Goal: Transaction & Acquisition: Purchase product/service

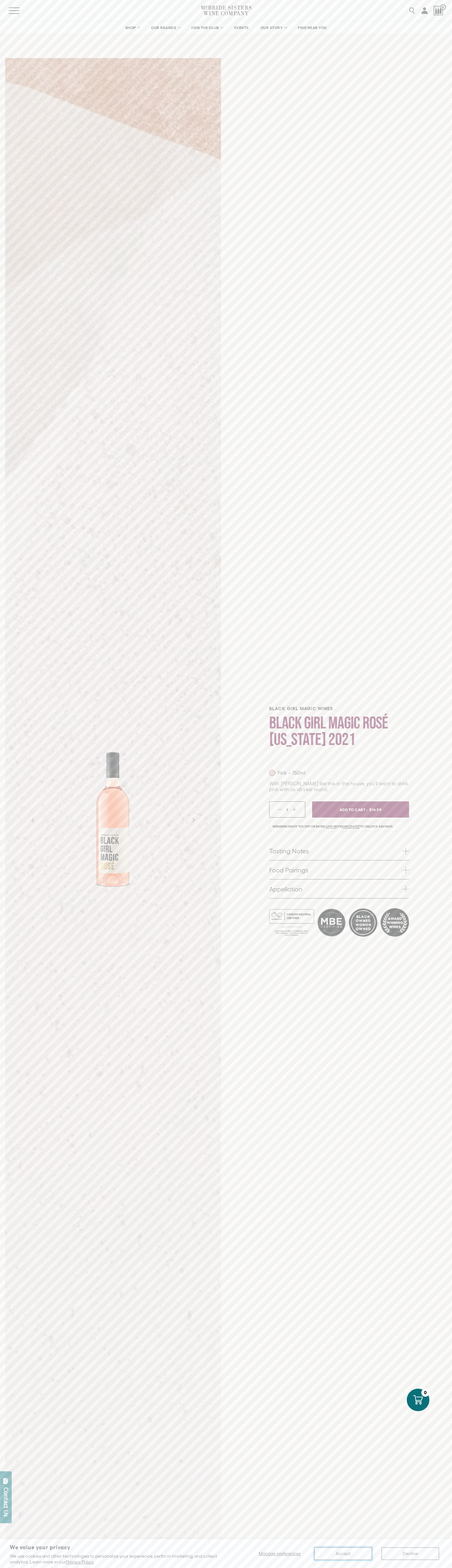
click at [343, 1553] on button "Accept" at bounding box center [343, 1553] width 57 height 13
click at [361, 810] on span "Add To Cart -" at bounding box center [353, 810] width 30 height 10
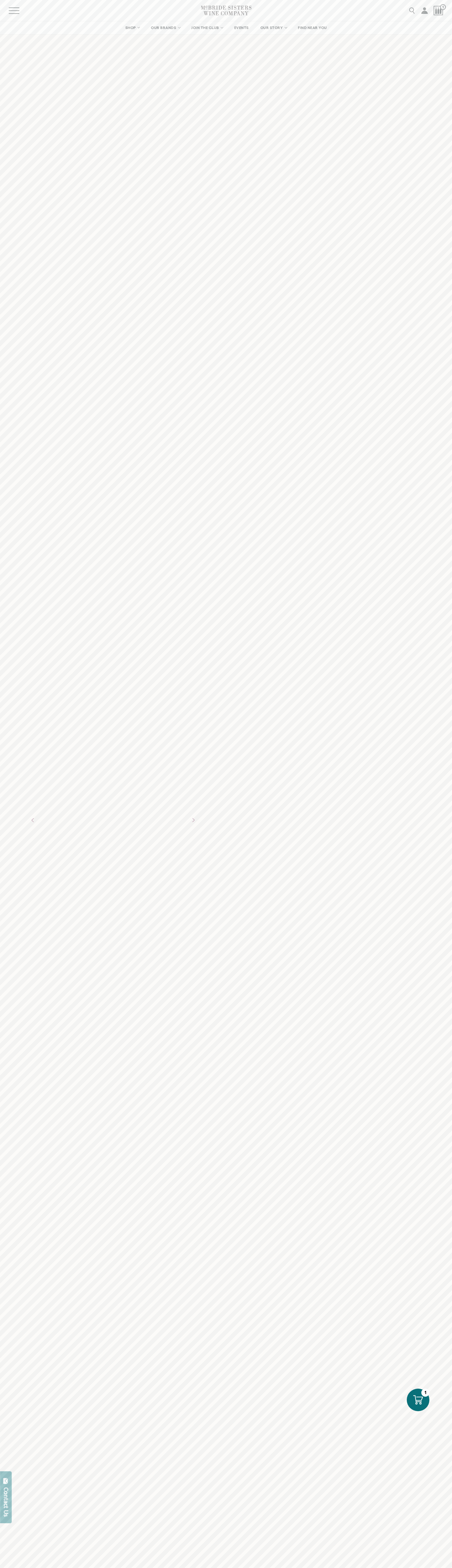
click at [418, 1400] on icon at bounding box center [418, 1400] width 10 height 10
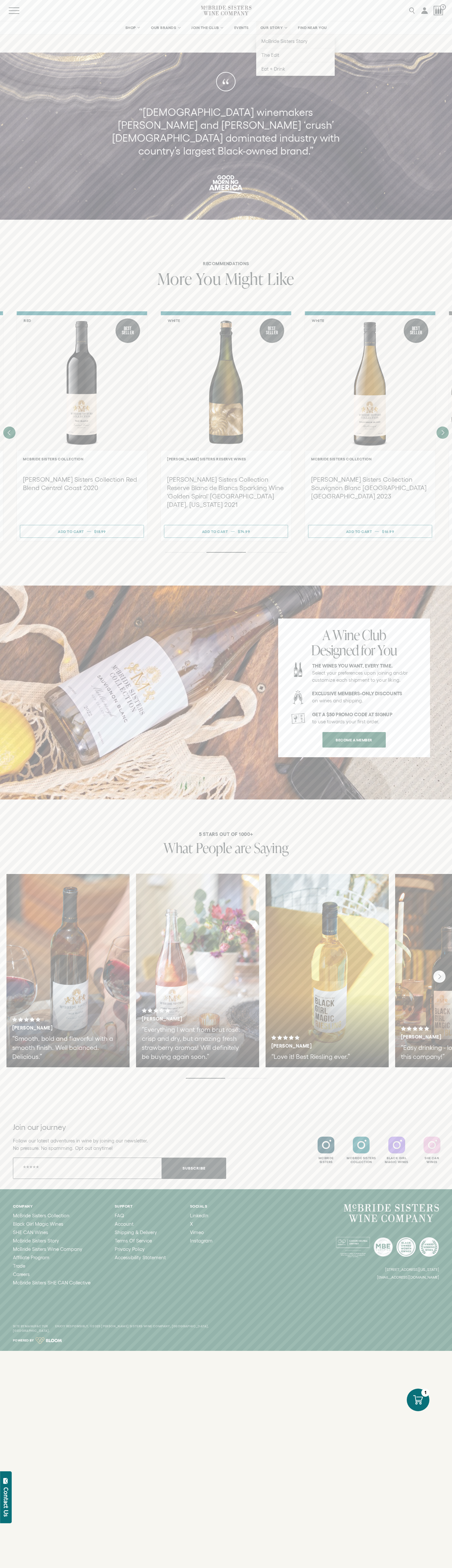
click at [261, 29] on span "OUR STORY" at bounding box center [271, 27] width 23 height 4
click at [425, 1094] on div "5 STARS OUT OF 1000+ What People are Saying Tiesha B. “Smooth, bold and flavorf…" at bounding box center [226, 956] width 452 height 313
click at [356, 1567] on html "We value your privacy We use cookies and other technologies to personalize your…" at bounding box center [226, 784] width 452 height 1568
click at [1, 1029] on div "Tiesha B. “Smooth, bold and flavorful with a smooth finish. Well balanced. Deli…" at bounding box center [65, 970] width 130 height 194
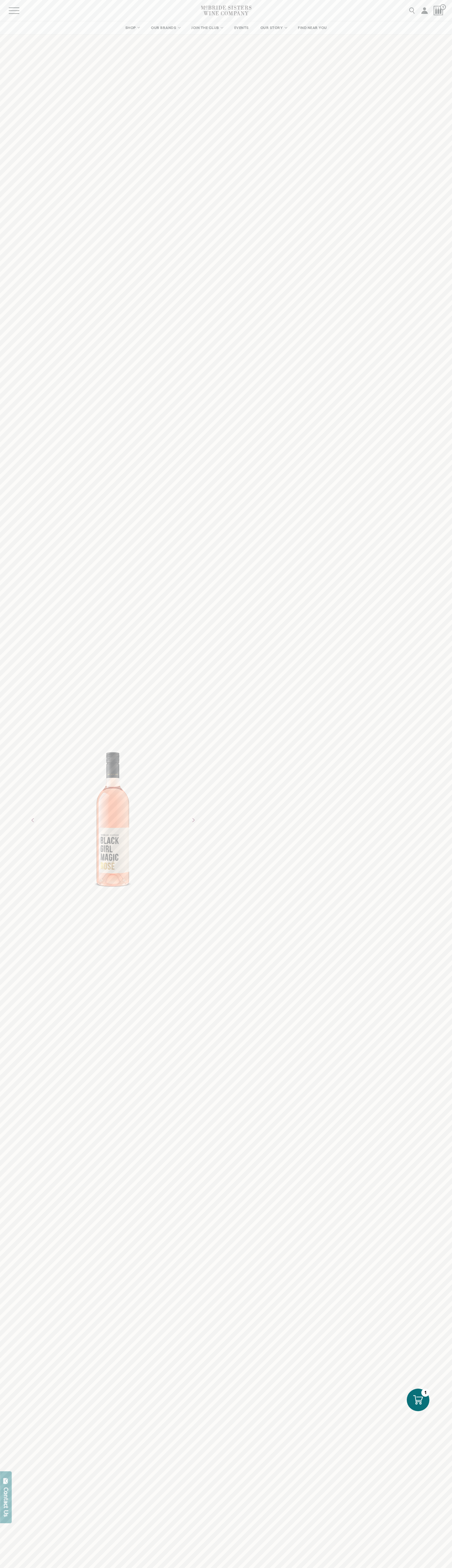
click at [418, 1400] on icon at bounding box center [418, 1400] width 10 height 10
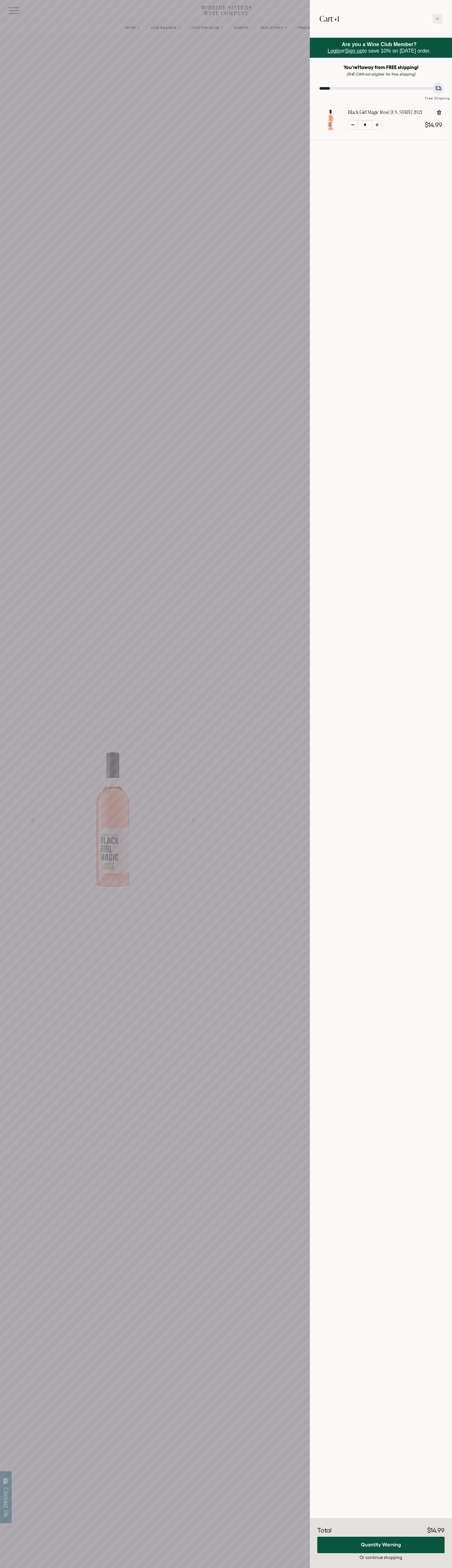
click at [437, 19] on icon at bounding box center [437, 19] width 2 height 2
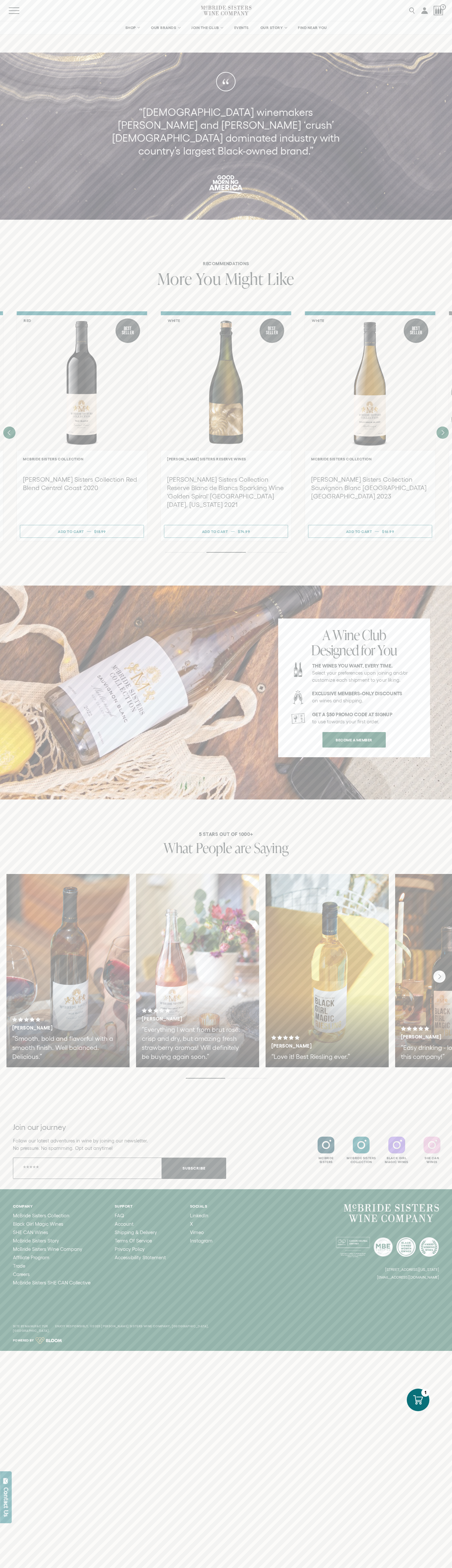
click at [442, 430] on icon "Next" at bounding box center [443, 432] width 2 height 4
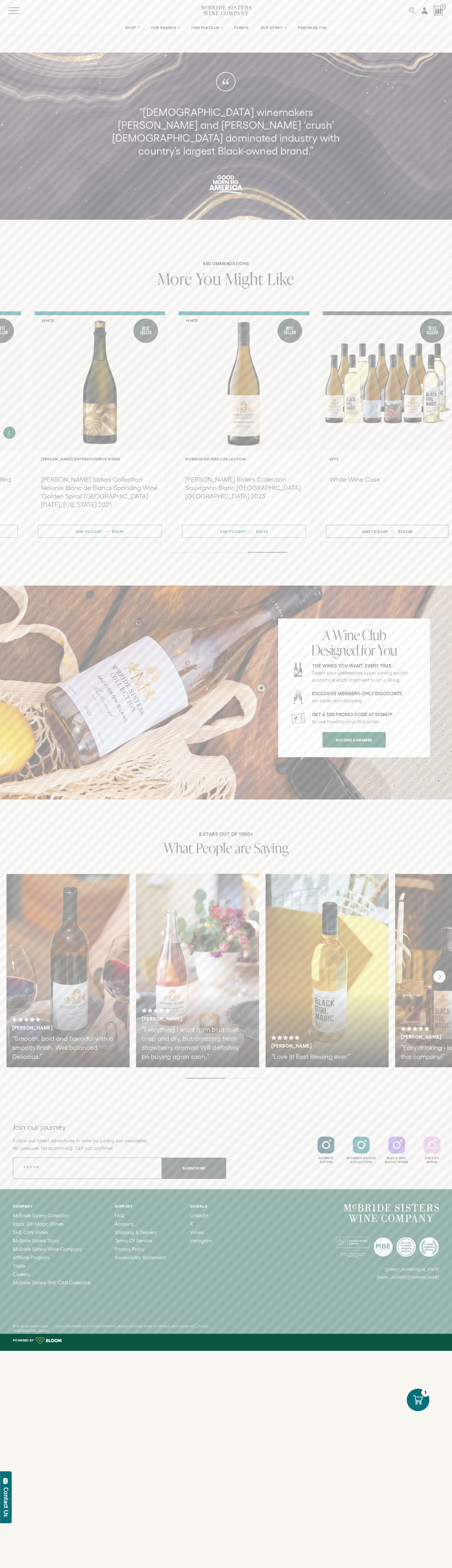
click at [439, 974] on icon "Next" at bounding box center [439, 976] width 2 height 4
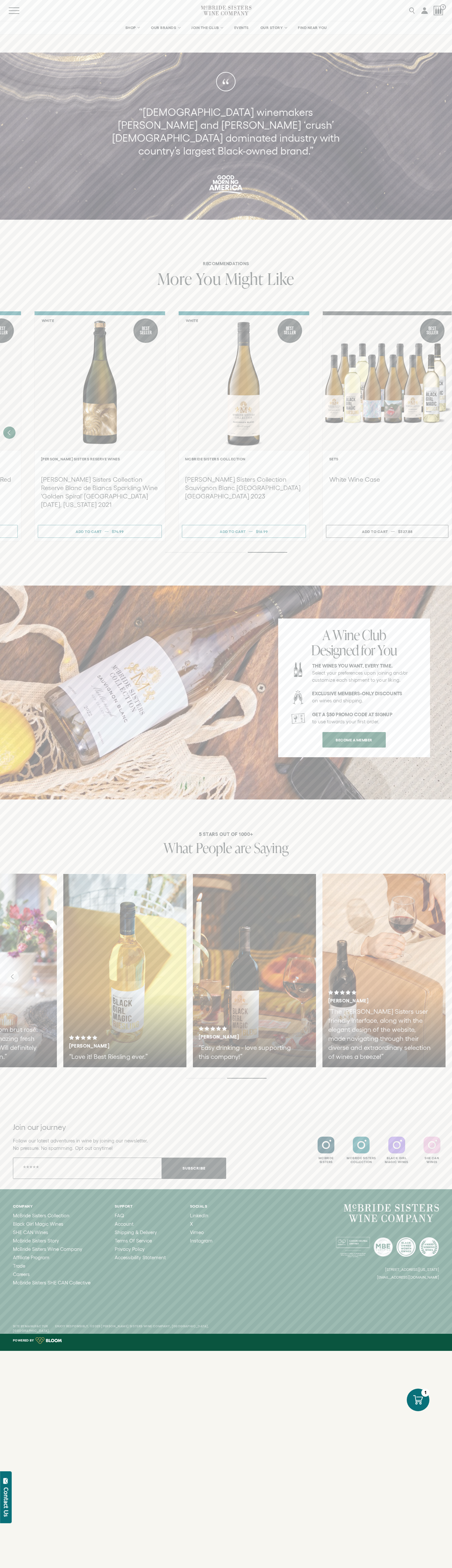
click at [387, 16] on div "Menu Search 1" at bounding box center [226, 10] width 452 height 21
click at [420, 525] on button "Add to cart Regular price $327.88 Regular price Sale price $327.88 Unit price /…" at bounding box center [387, 531] width 122 height 13
click at [79, 1567] on html "Skip to content Close SHOP Sets Reds Whites Rosé Sparkling" at bounding box center [226, 784] width 452 height 1568
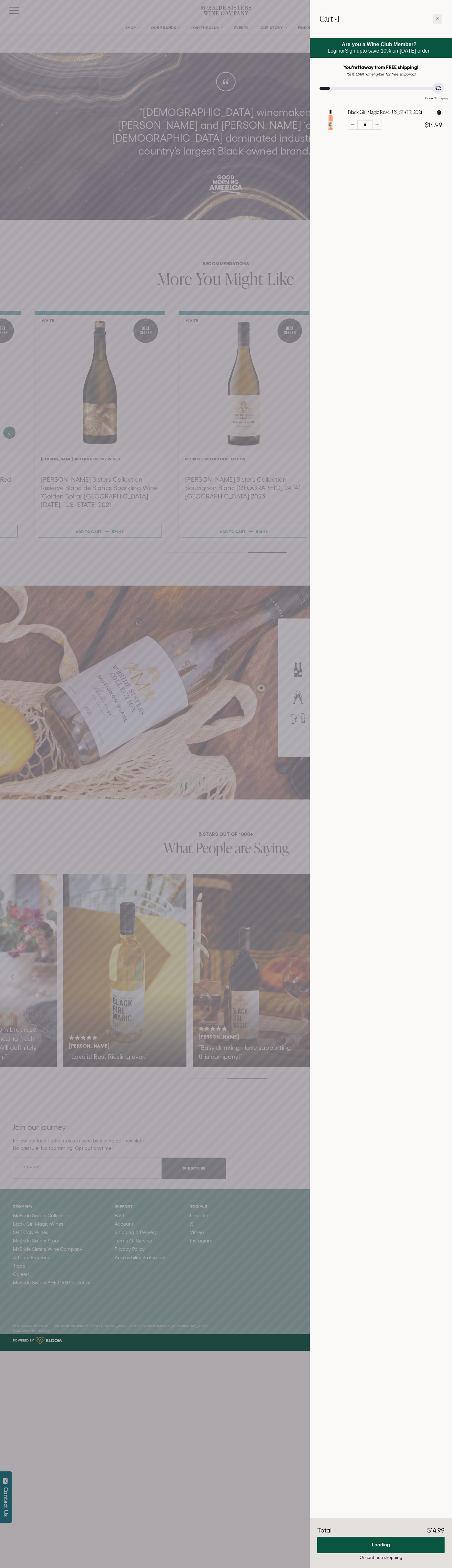
click at [29, 1158] on input "Email" at bounding box center [87, 1168] width 149 height 21
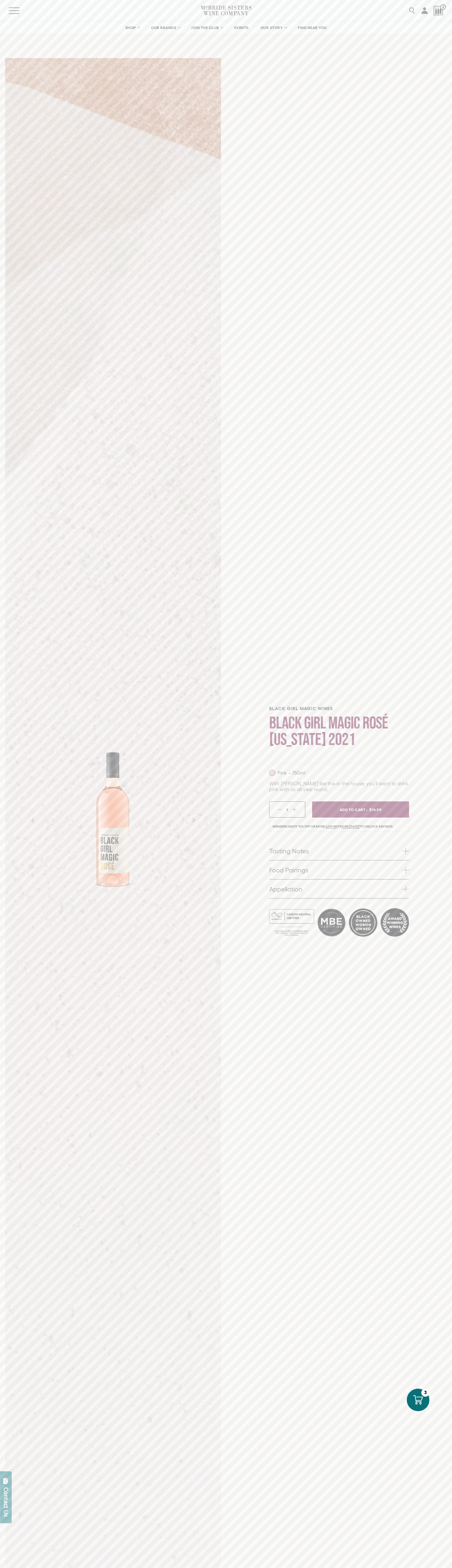
click at [193, 820] on icon "Next" at bounding box center [192, 820] width 10 height 10
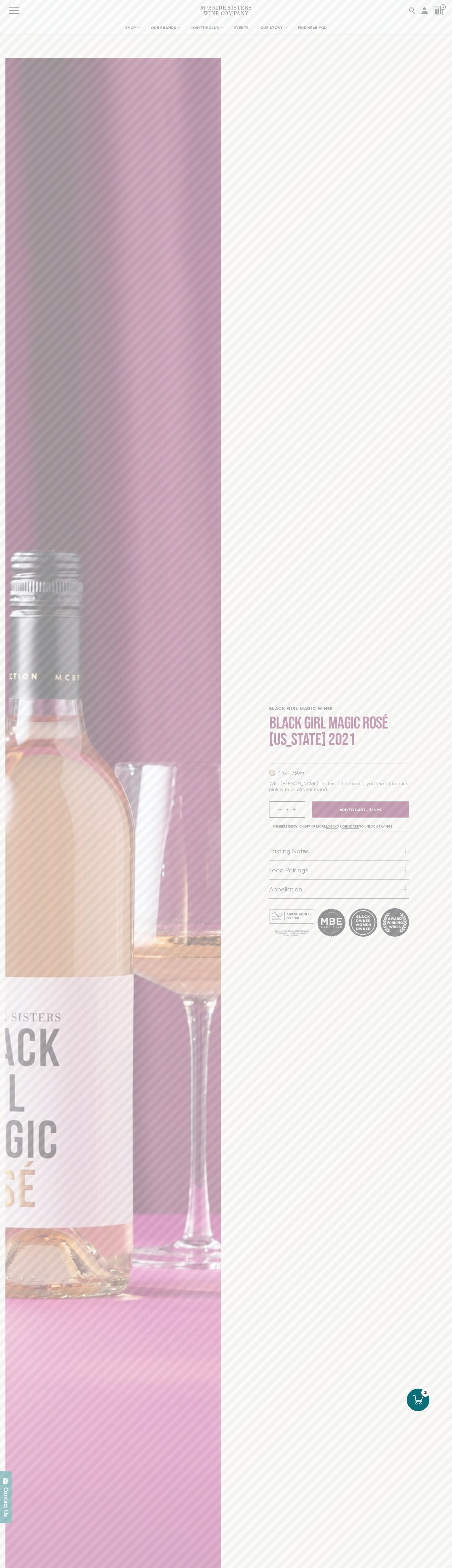
click at [193, 820] on icon "Next" at bounding box center [192, 820] width 10 height 10
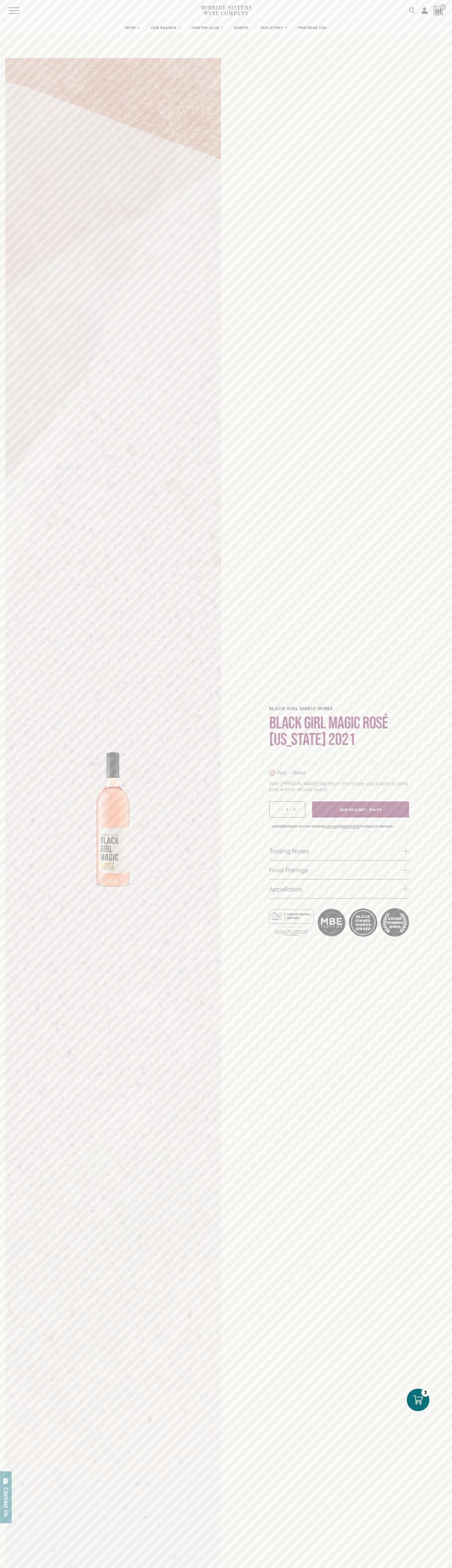
click at [193, 820] on icon "Next" at bounding box center [192, 820] width 10 height 10
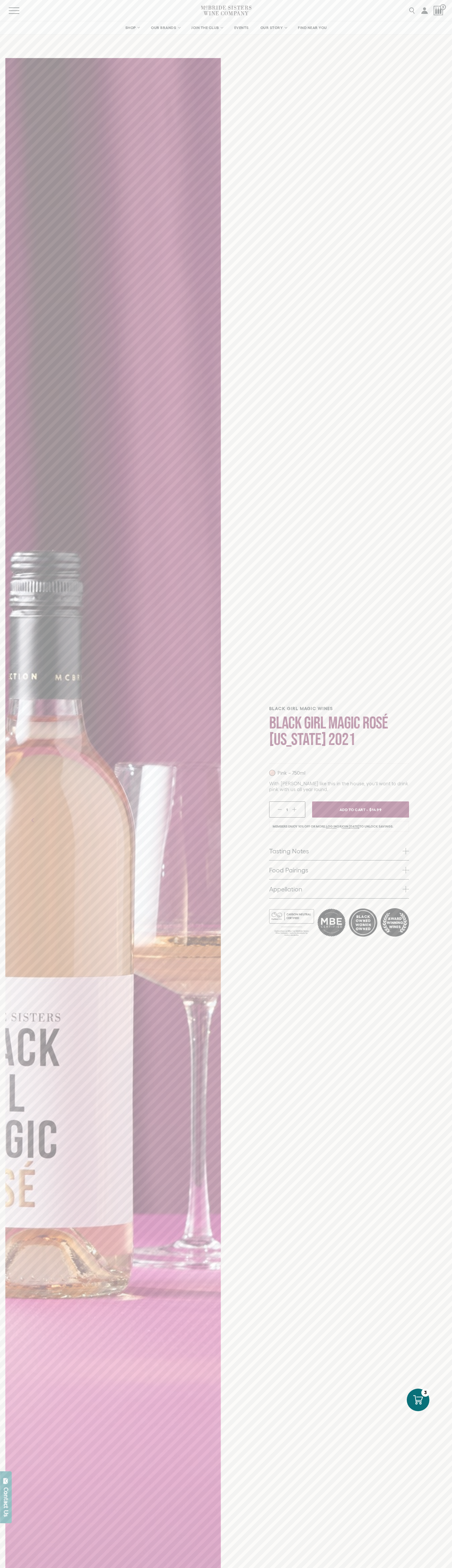
click at [193, 820] on icon "Next" at bounding box center [192, 820] width 10 height 10
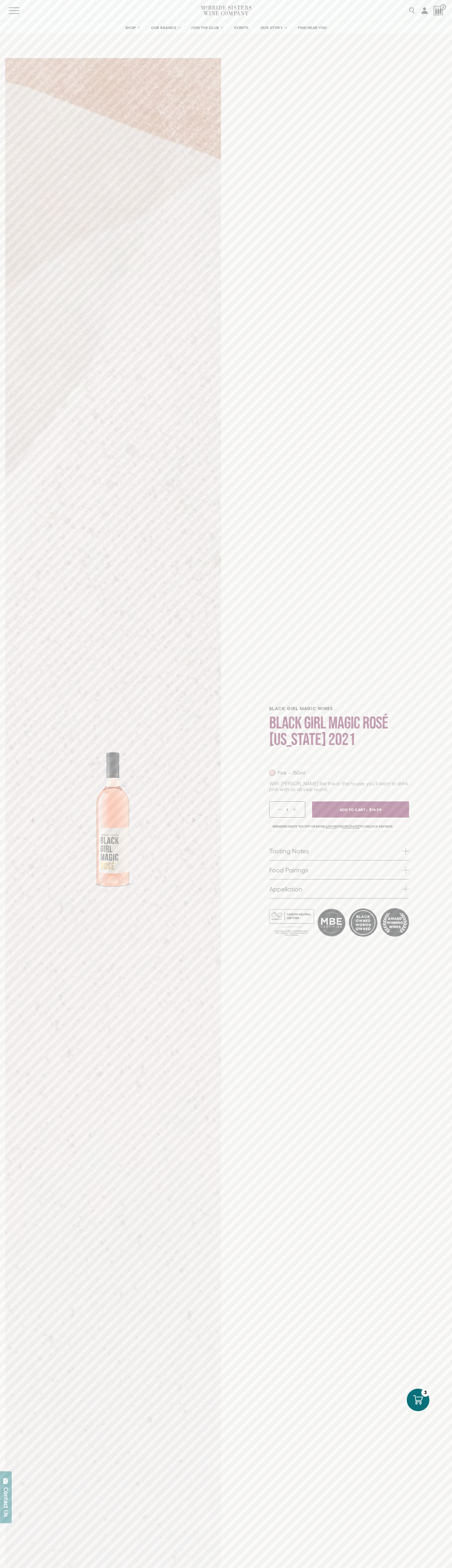
click at [193, 820] on icon "Next" at bounding box center [192, 820] width 10 height 10
click at [343, 1553] on button "Accept" at bounding box center [343, 1553] width 57 height 13
click at [339, 827] on li "Members enjoy 10% off or more. Log in or join today to unlock savings." at bounding box center [339, 826] width 140 height 10
click at [339, 870] on link "Food Pairings" at bounding box center [339, 870] width 140 height 19
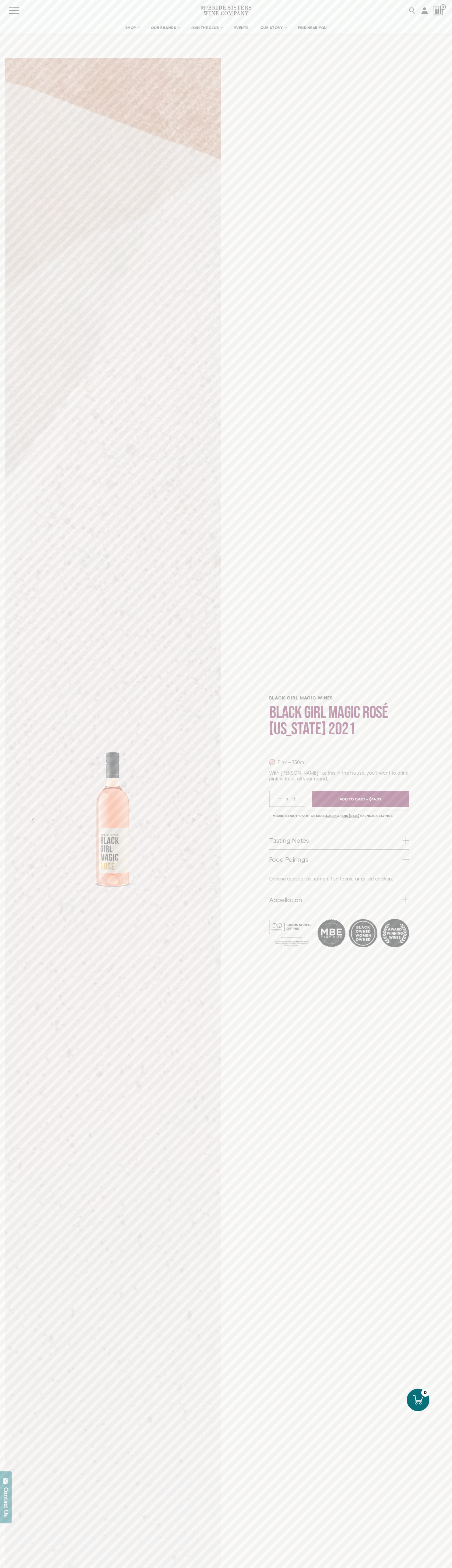
click at [418, 1400] on icon at bounding box center [418, 1400] width 10 height 10
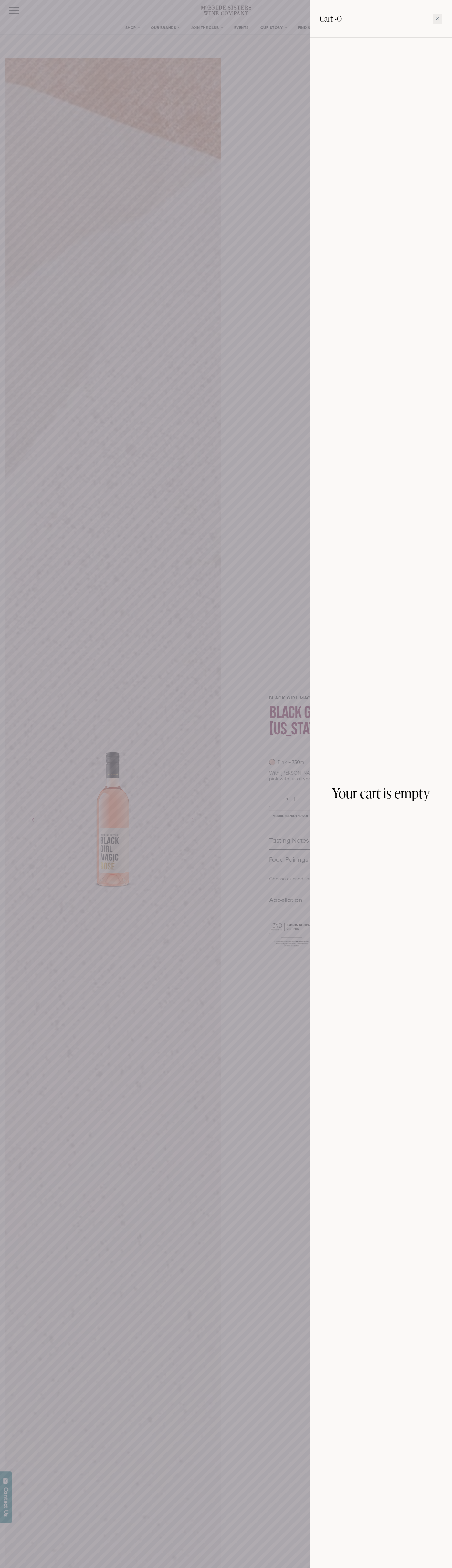
click at [437, 19] on icon at bounding box center [437, 19] width 2 height 2
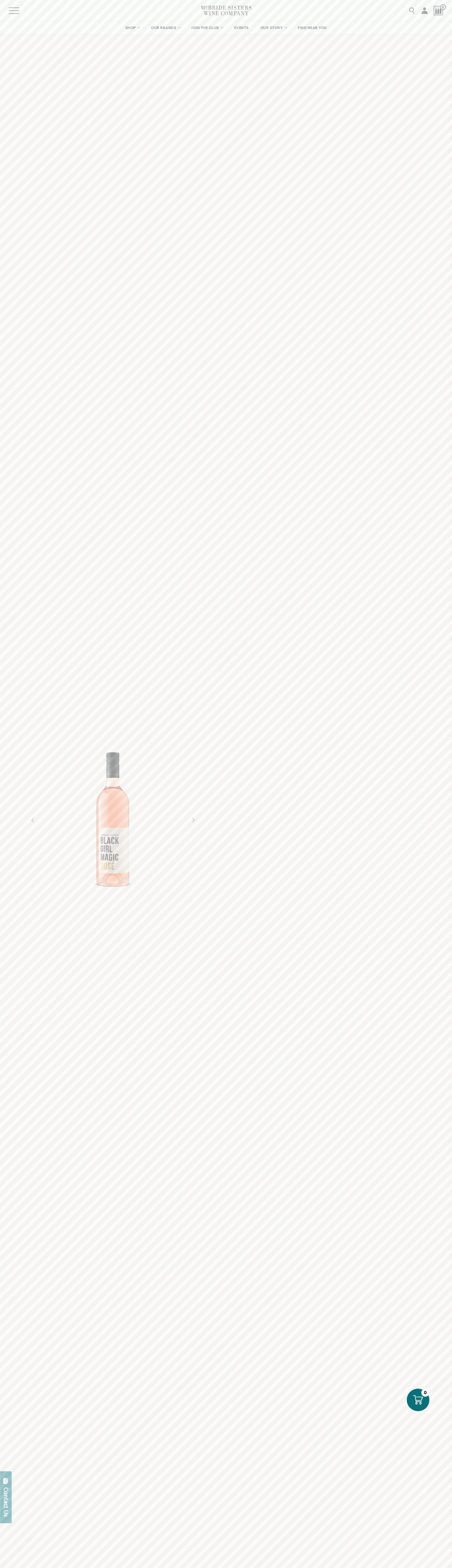
click at [418, 1400] on icon at bounding box center [418, 1400] width 10 height 10
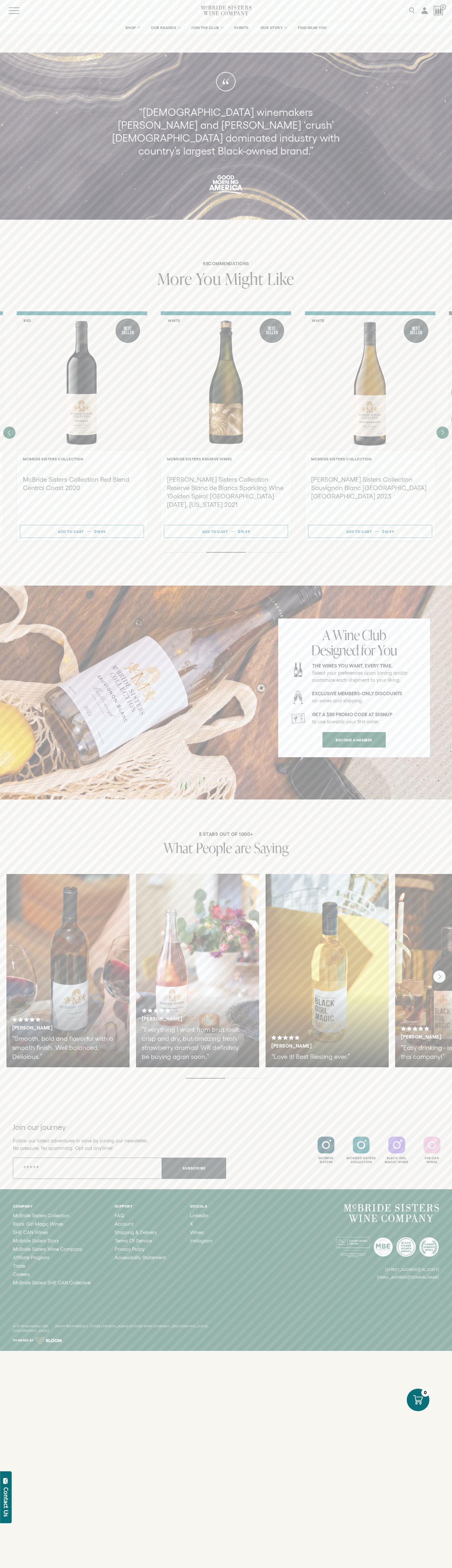
click at [208, 267] on span "You" at bounding box center [208, 278] width 26 height 23
click at [100, 530] on span "$18.99" at bounding box center [100, 531] width 12 height 4
click at [244, 530] on span "$74.99" at bounding box center [244, 531] width 12 height 4
click at [214, 527] on div "Add to cart" at bounding box center [214, 531] width 26 height 9
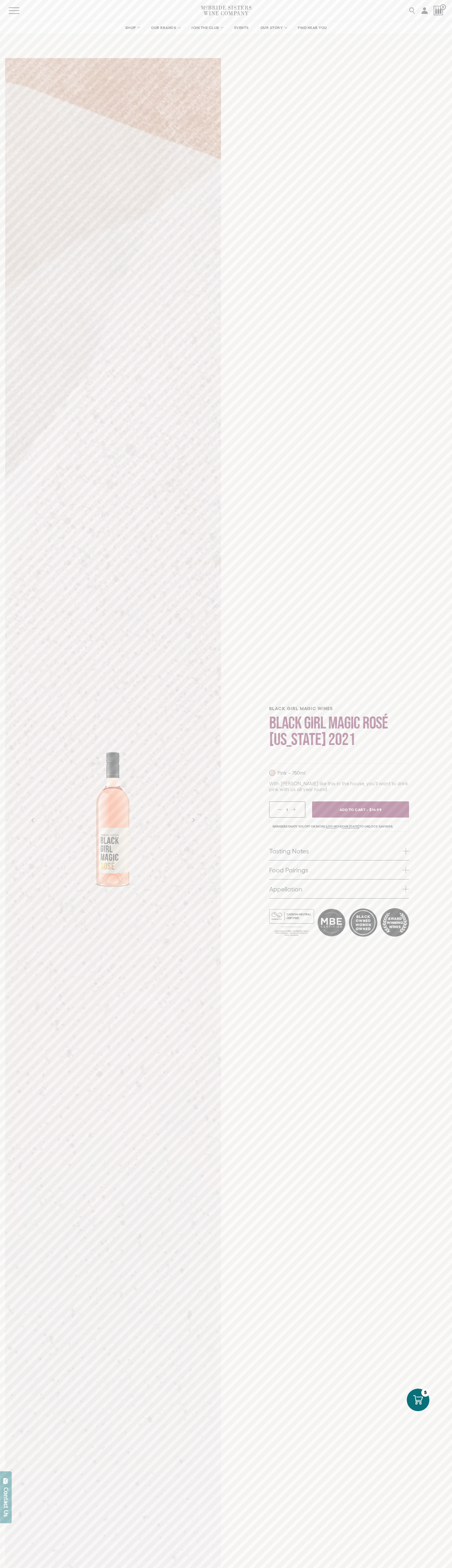
click at [438, 10] on div at bounding box center [438, 11] width 10 height 10
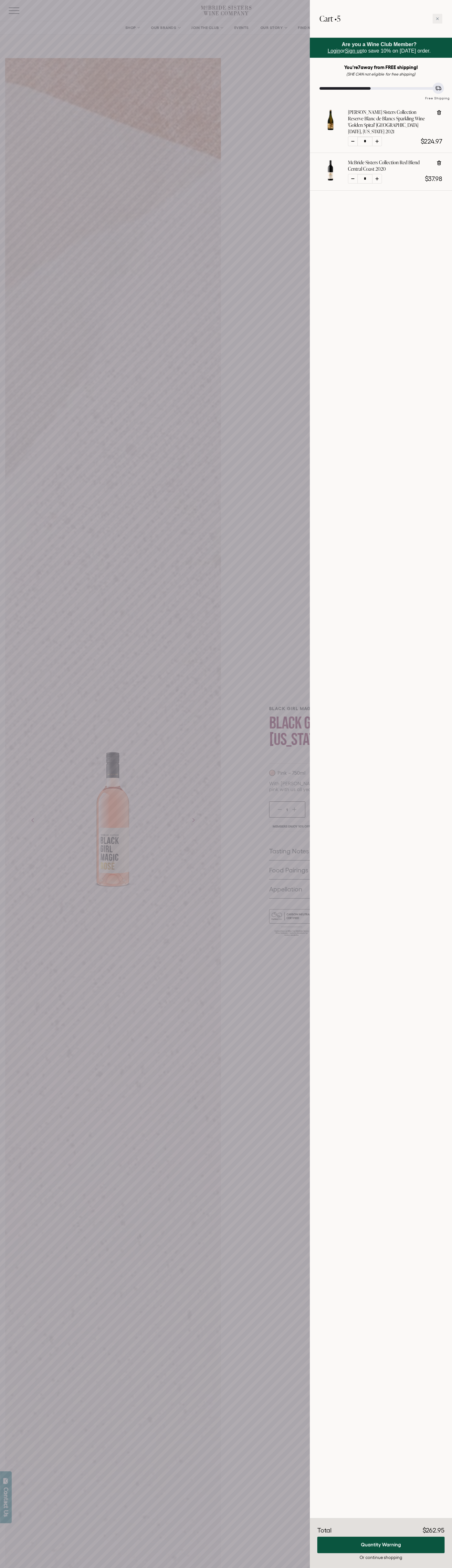
click at [437, 19] on icon at bounding box center [437, 19] width 2 height 2
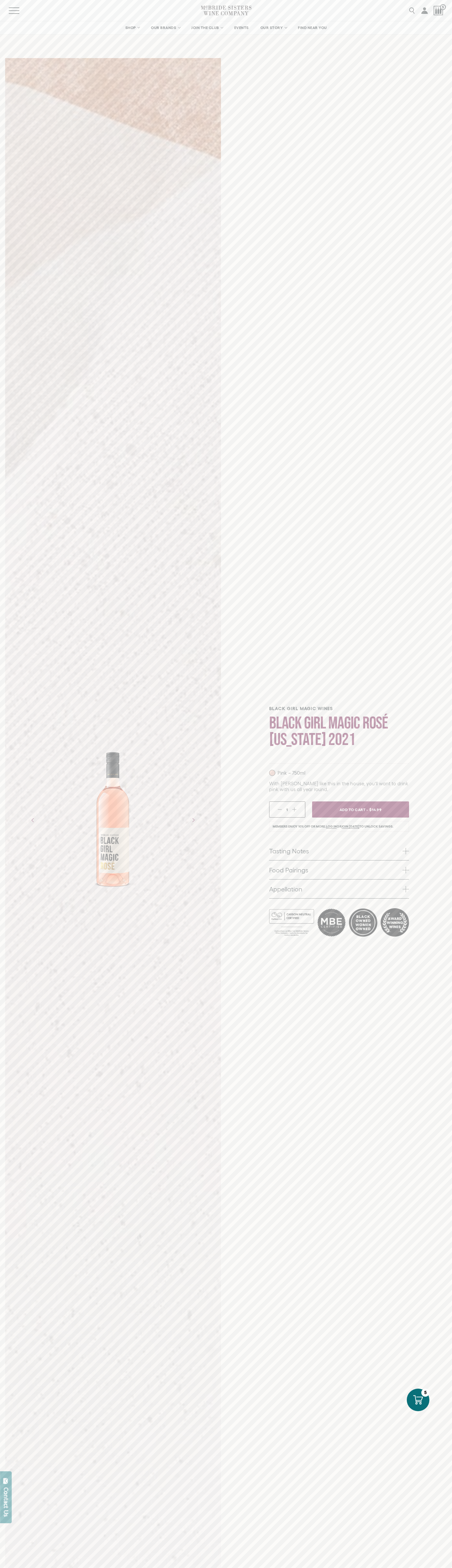
click at [193, 820] on icon "Next" at bounding box center [192, 820] width 10 height 10
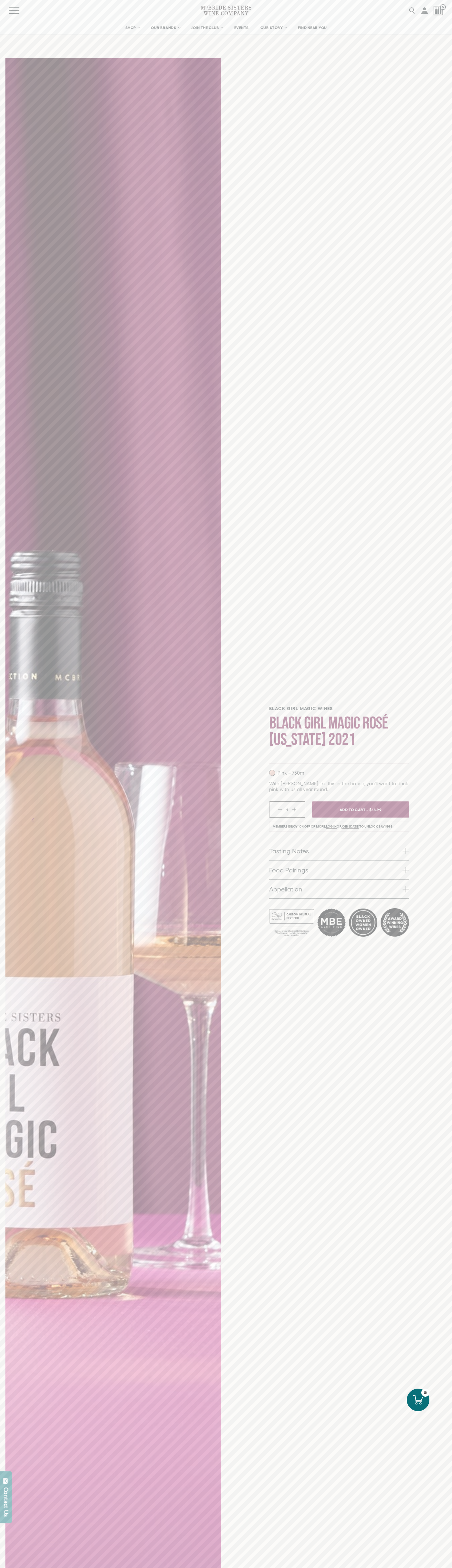
click at [193, 820] on icon "Next" at bounding box center [192, 820] width 10 height 10
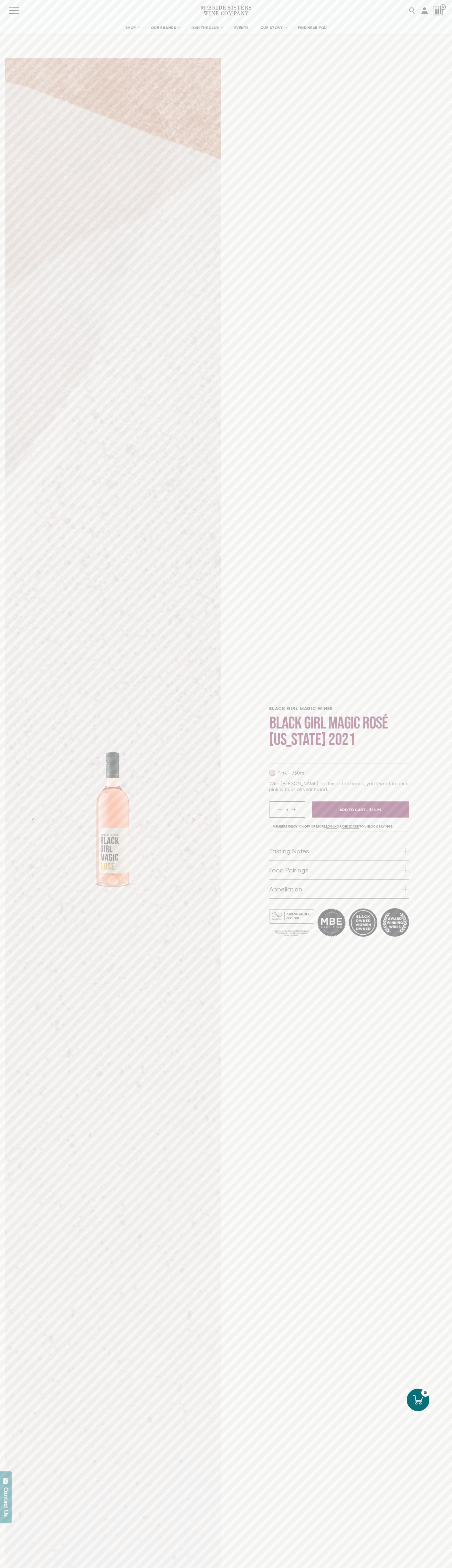
click at [193, 820] on icon "Next" at bounding box center [192, 820] width 10 height 10
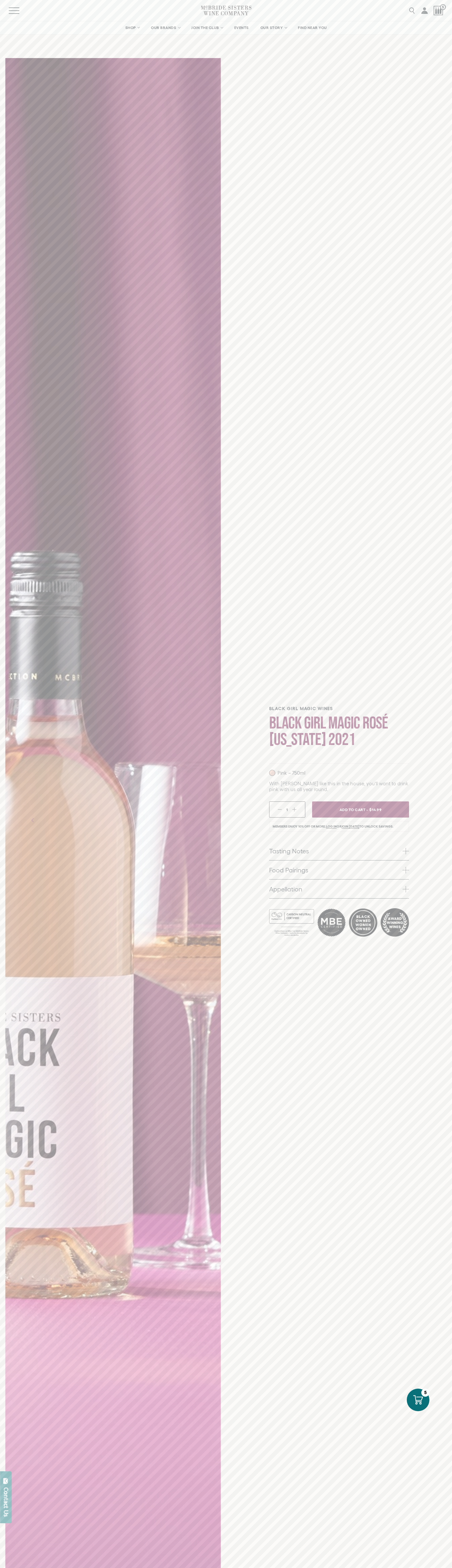
click at [193, 820] on icon "Next" at bounding box center [192, 820] width 10 height 10
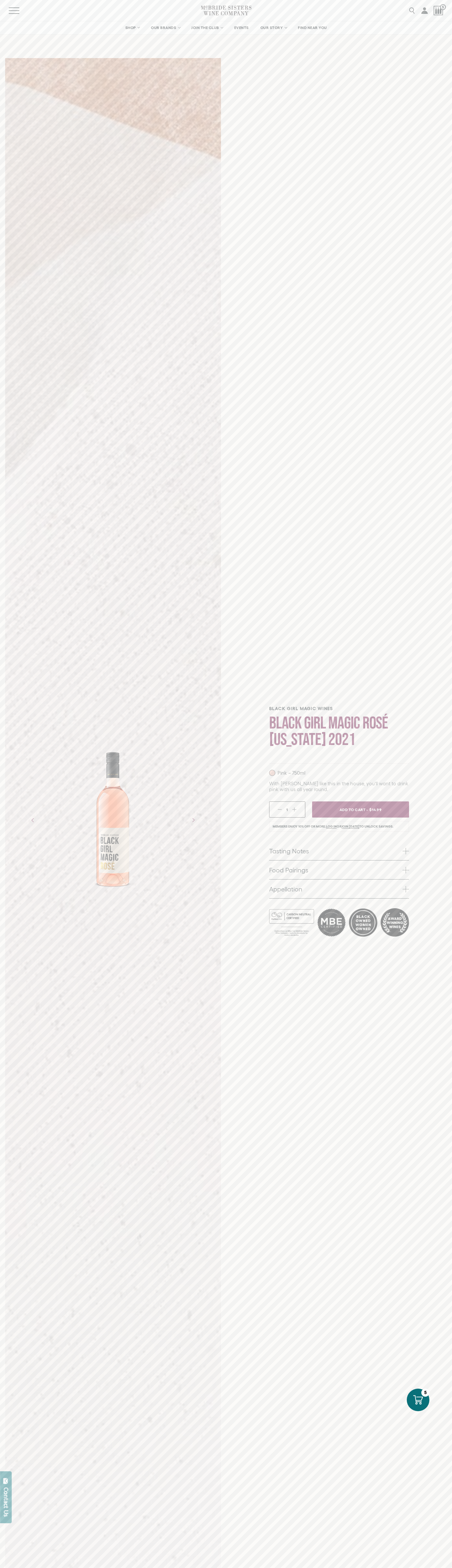
click at [193, 820] on icon "Next" at bounding box center [192, 820] width 10 height 10
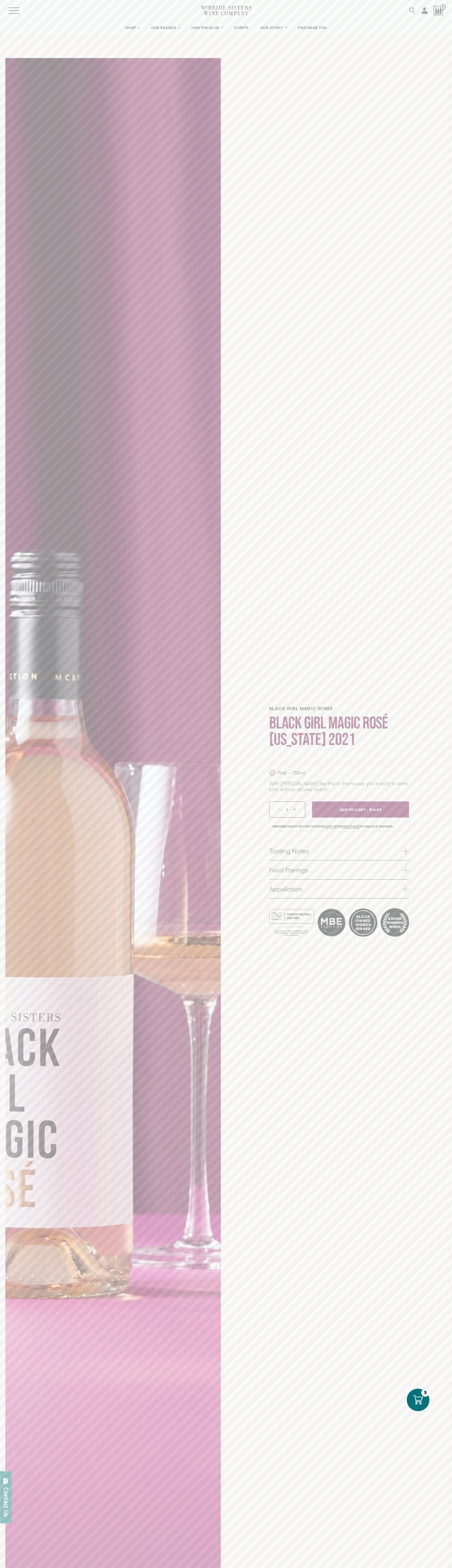
click at [193, 820] on icon "Next" at bounding box center [192, 820] width 10 height 10
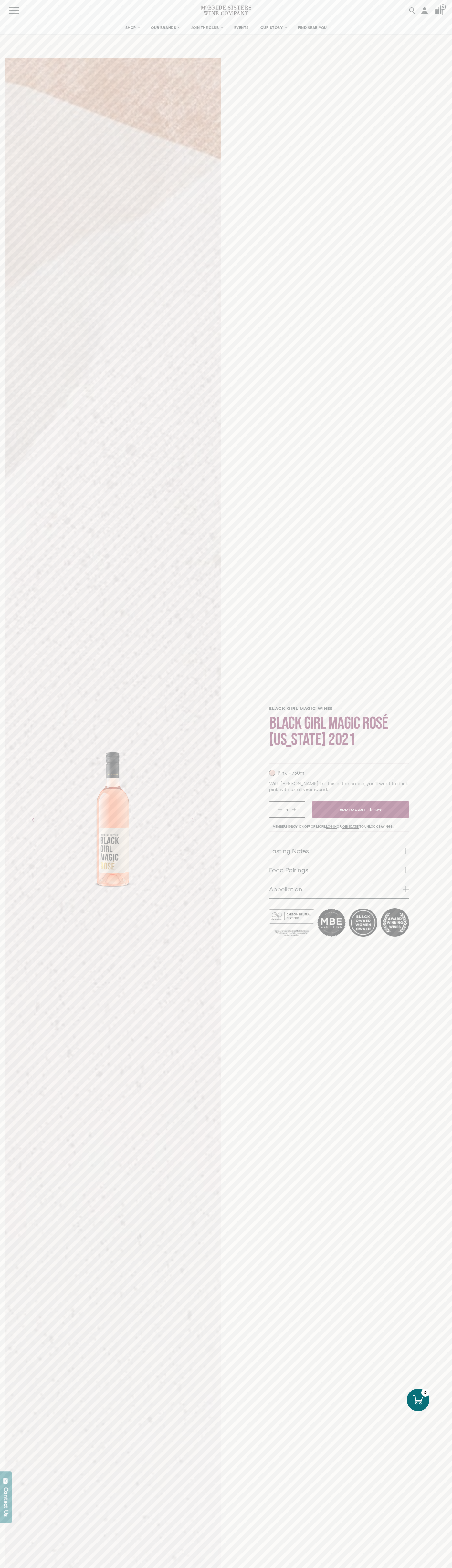
click at [438, 10] on div at bounding box center [438, 11] width 10 height 10
